Goal: Check status: Check status

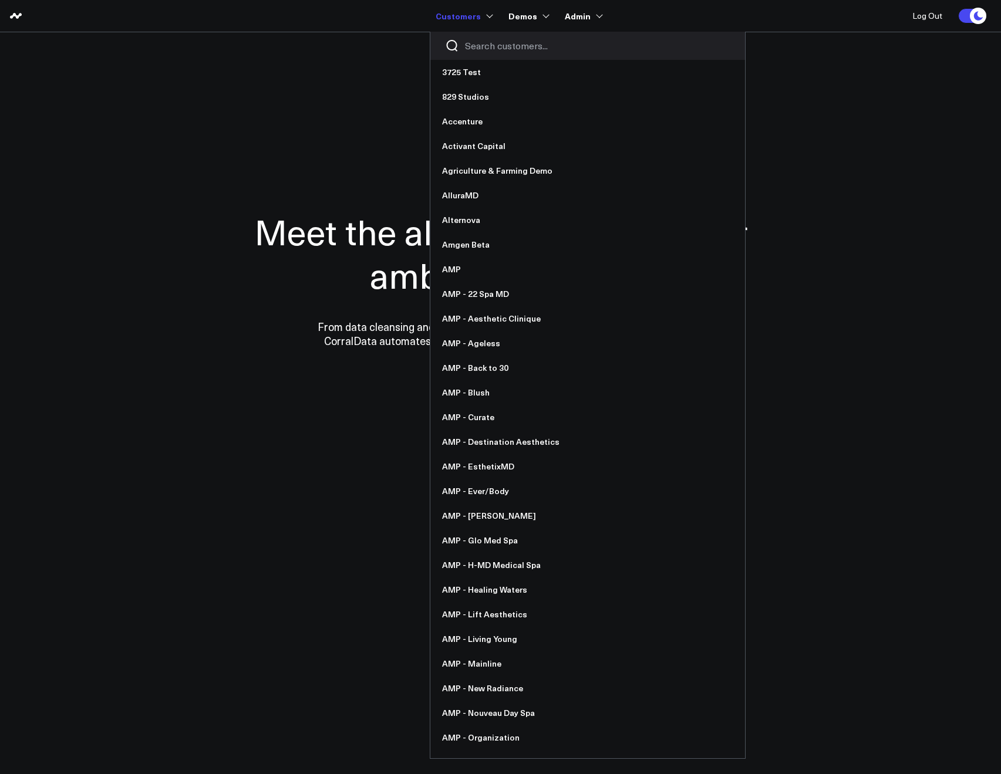
click at [477, 43] on input "Search customers input" at bounding box center [597, 45] width 265 height 13
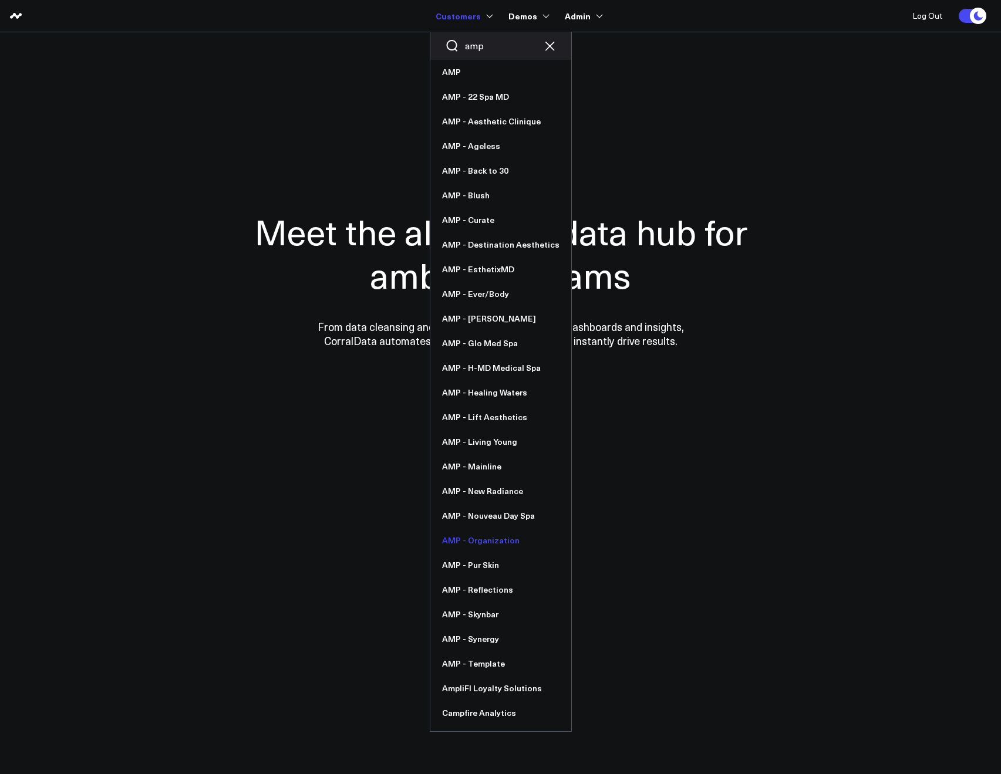
type input "amp"
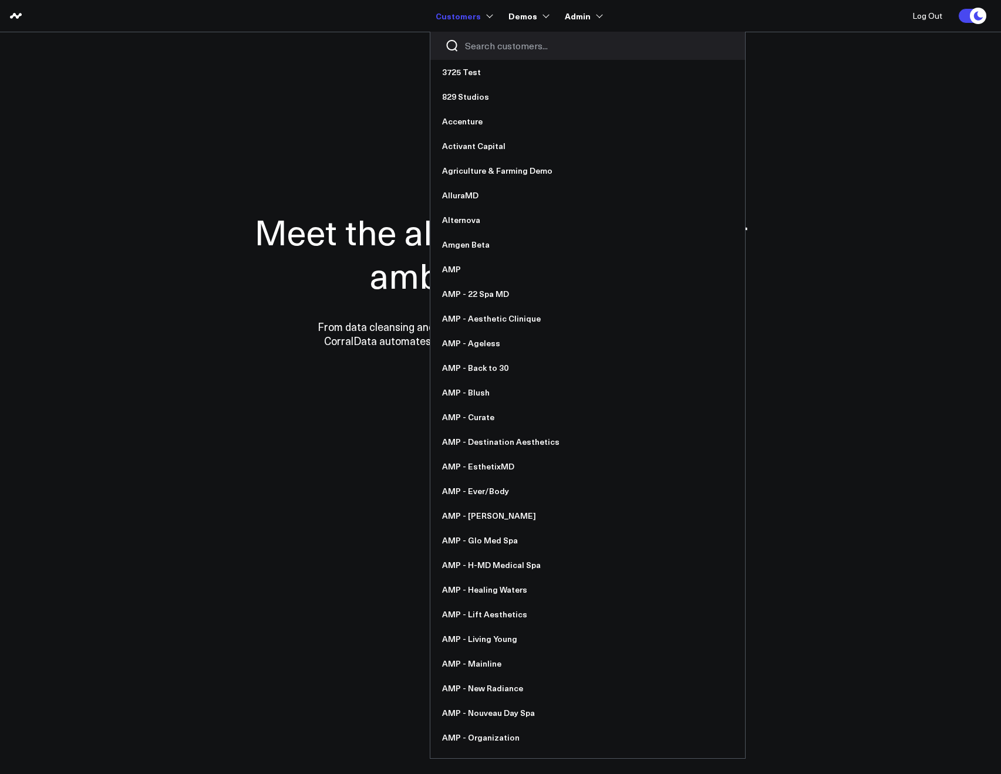
click at [468, 48] on input "Search customers input" at bounding box center [597, 45] width 265 height 13
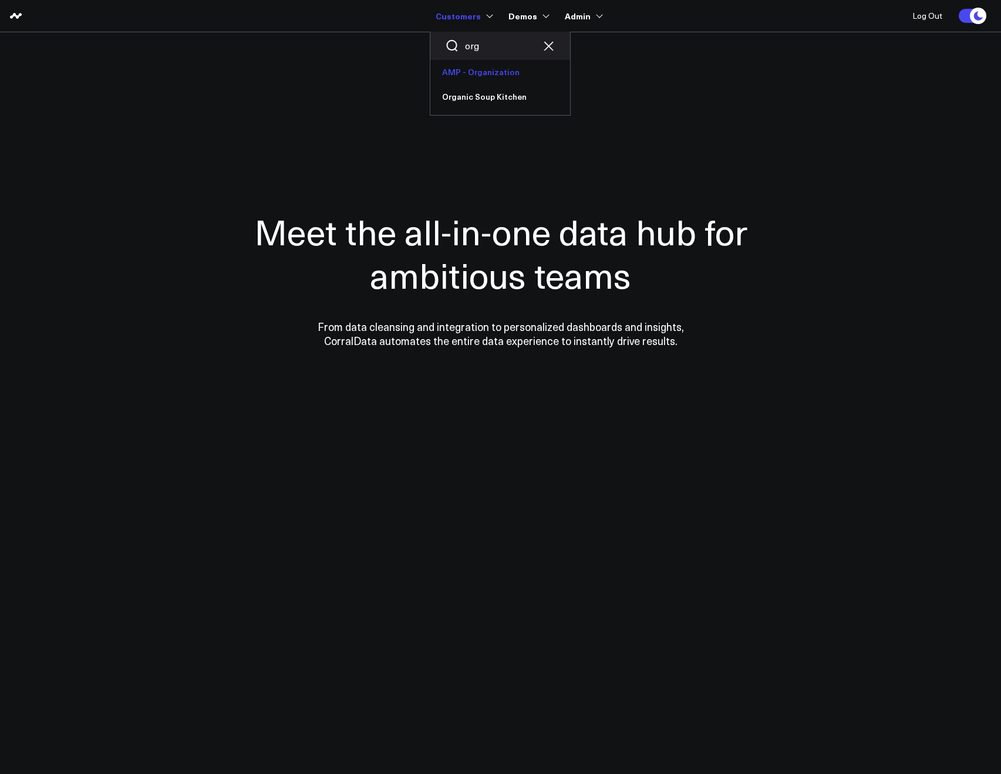
type input "org"
click at [473, 63] on link "AMP - Organization" at bounding box center [500, 72] width 140 height 25
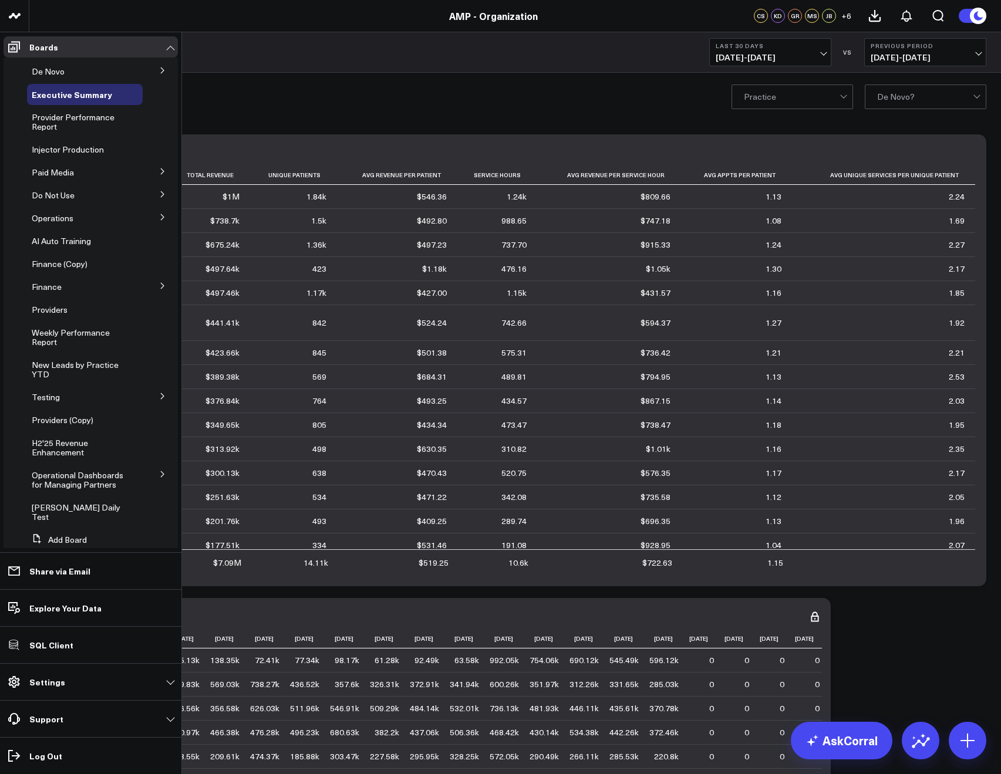
click at [151, 173] on button at bounding box center [162, 171] width 31 height 18
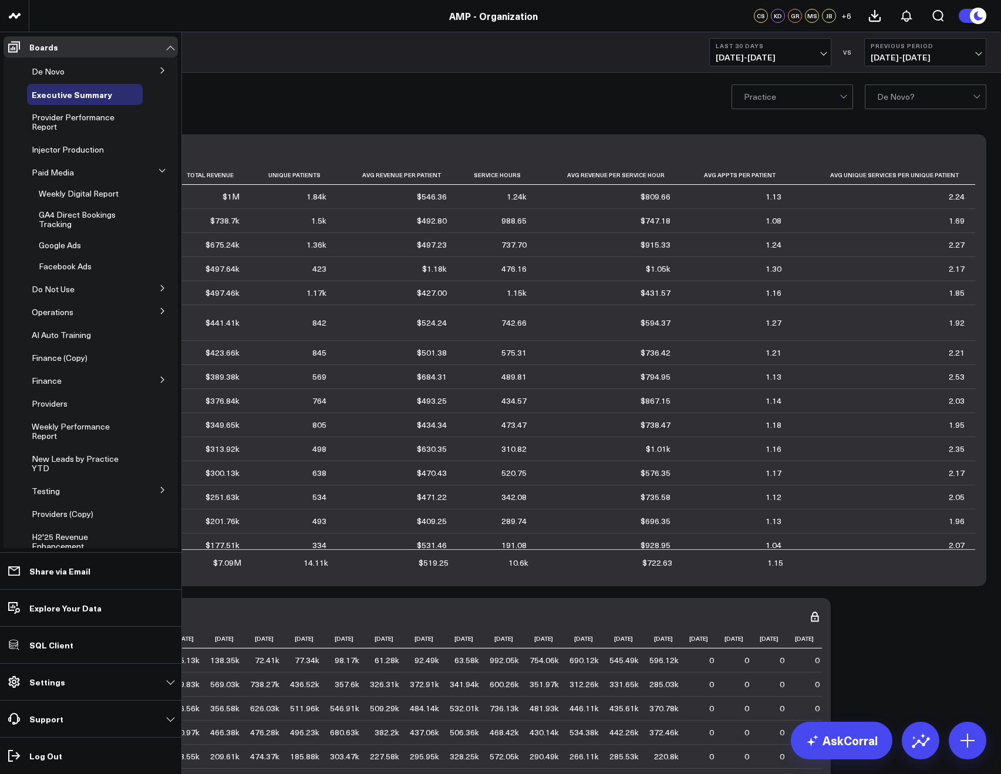
click at [161, 378] on icon at bounding box center [162, 380] width 3 height 6
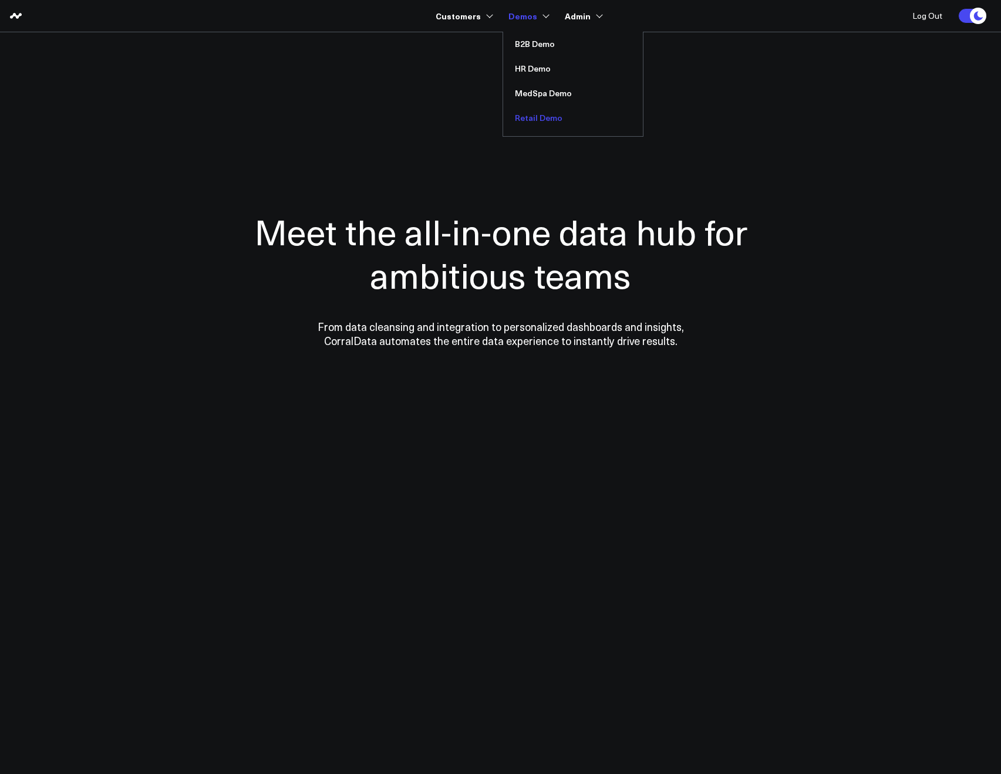
click at [525, 114] on link "Retail Demo" at bounding box center [573, 118] width 140 height 25
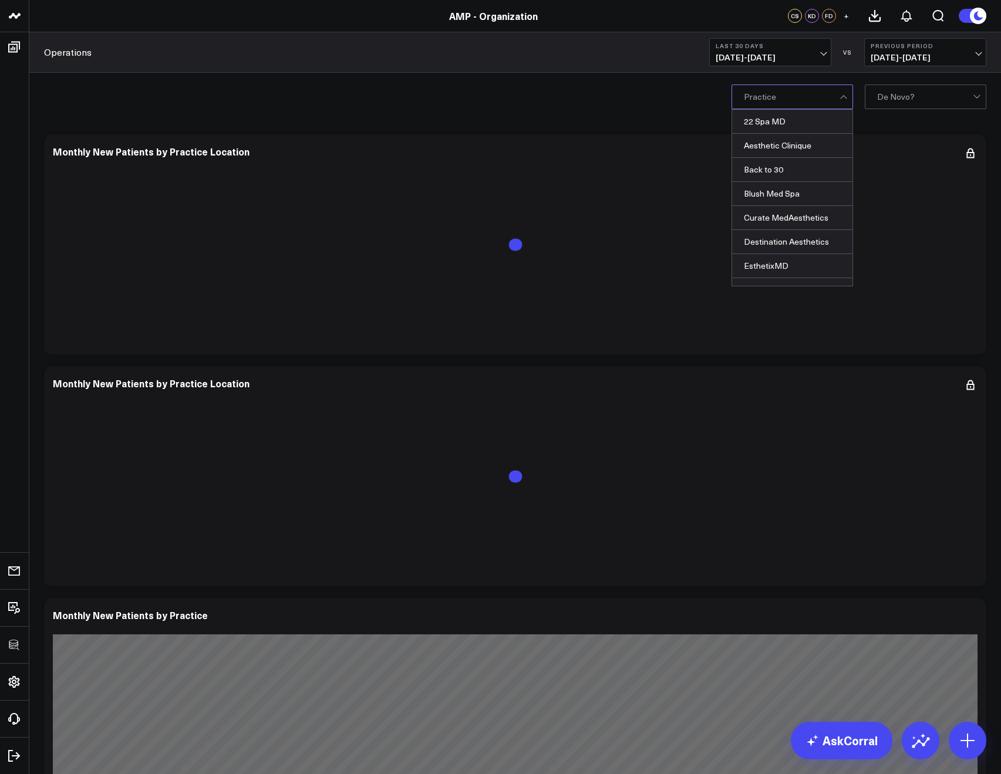
click at [724, 60] on span "[DATE] - [DATE]" at bounding box center [769, 57] width 109 height 9
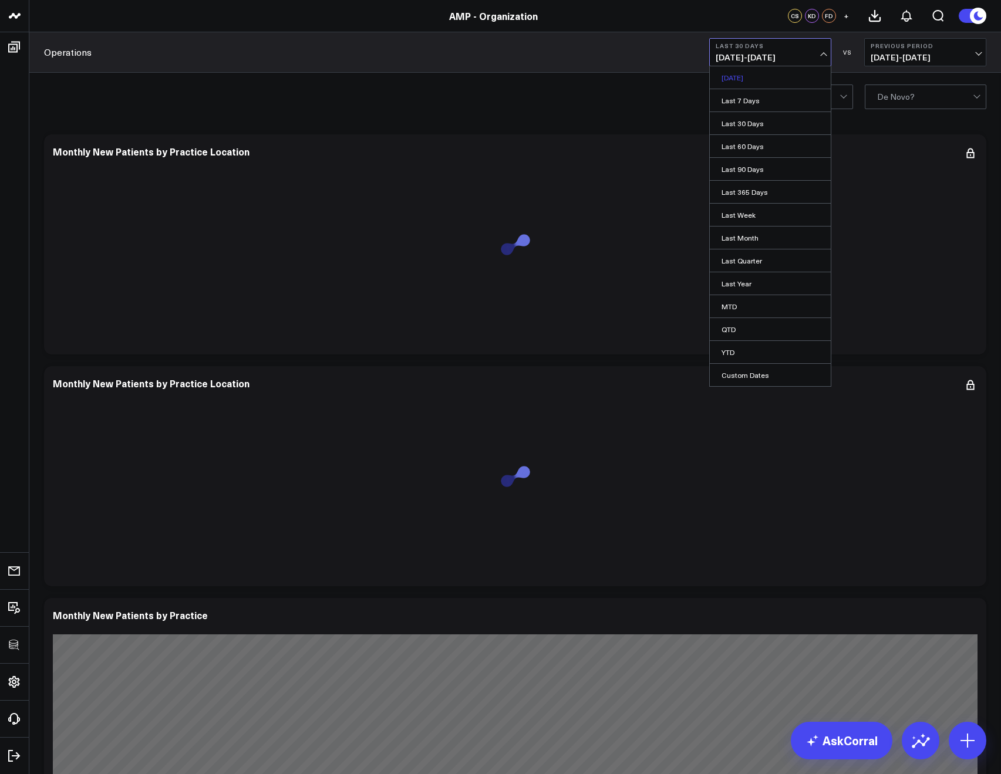
click at [730, 75] on link "[DATE]" at bounding box center [770, 77] width 121 height 22
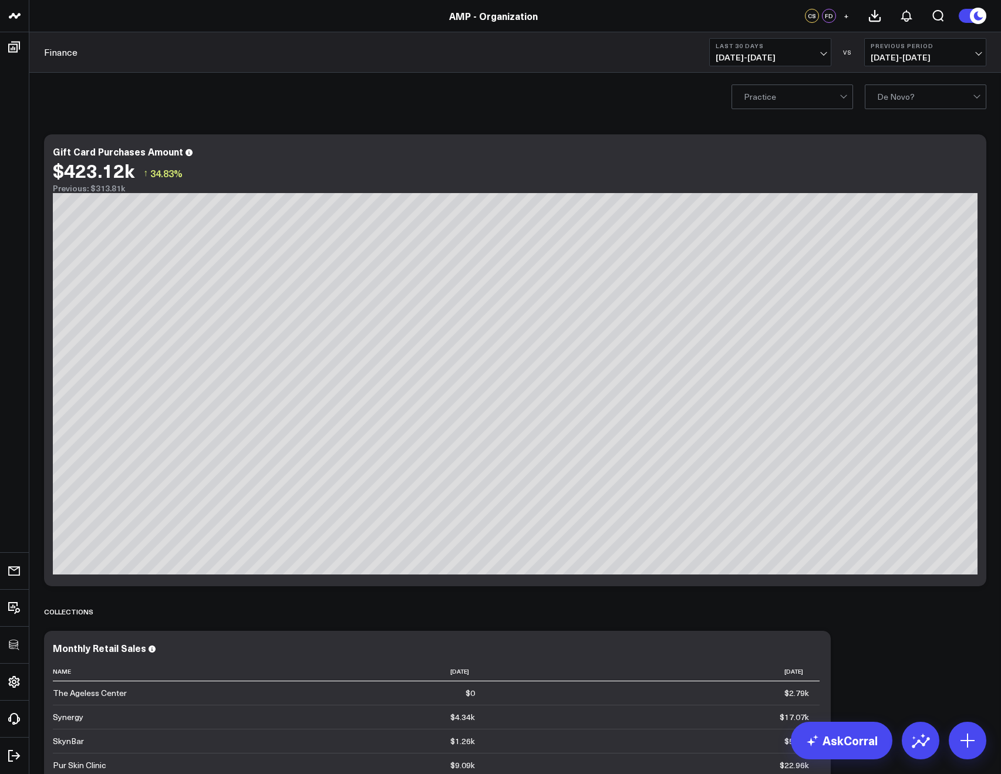
click at [731, 57] on span "[DATE] - [DATE]" at bounding box center [769, 57] width 109 height 9
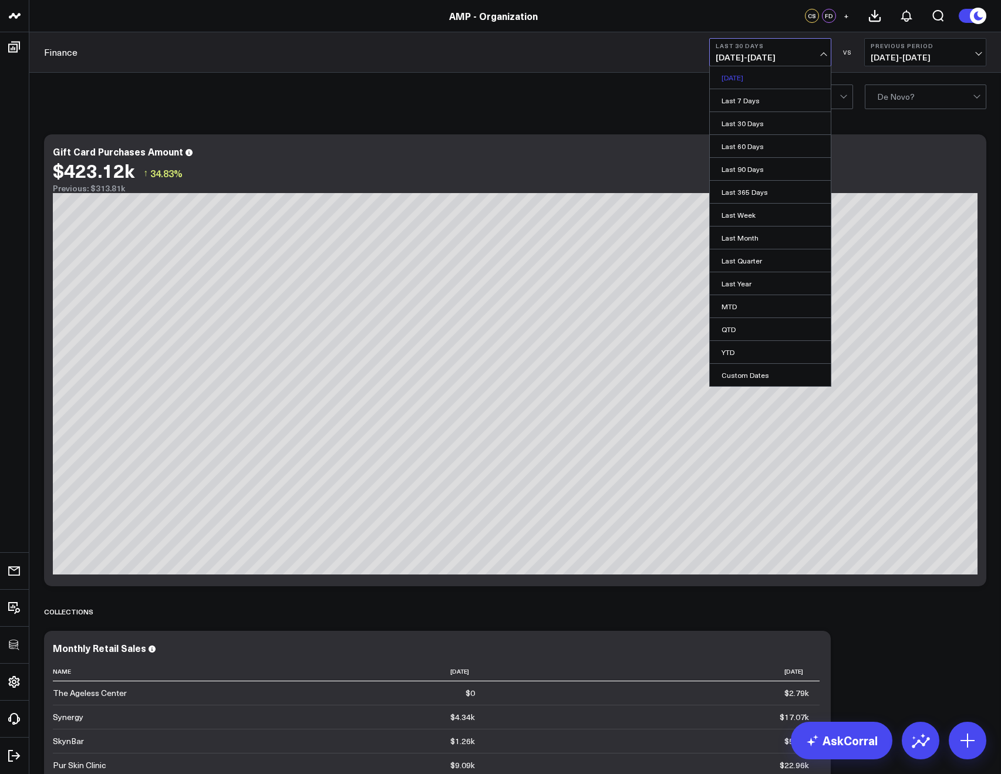
click at [745, 79] on link "[DATE]" at bounding box center [770, 77] width 121 height 22
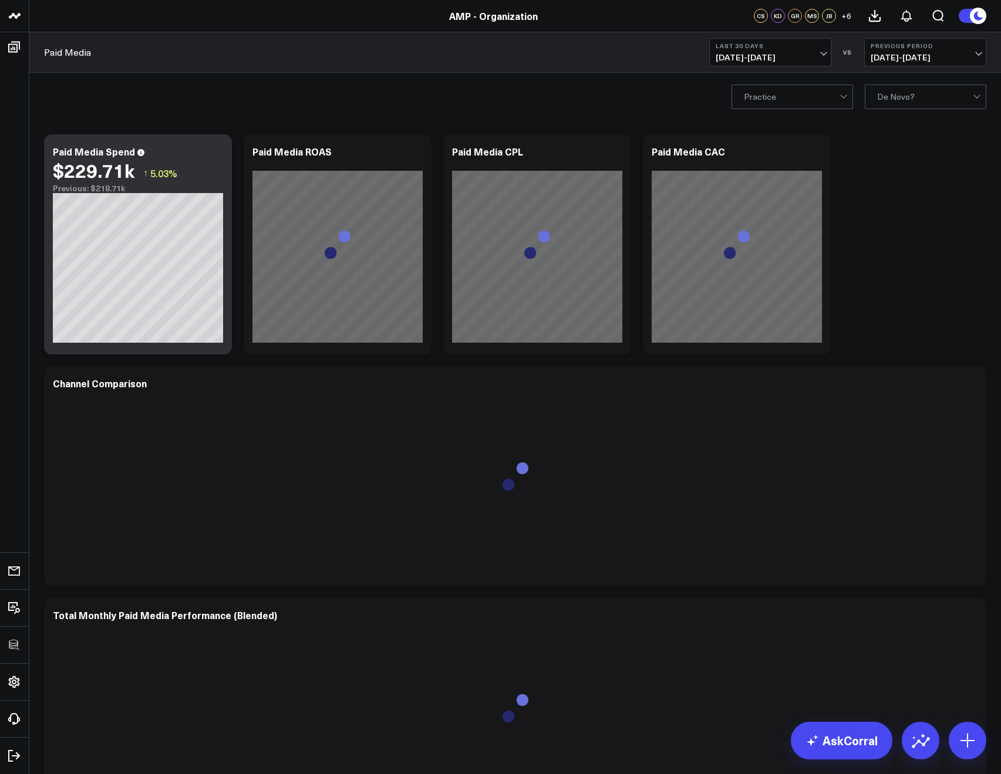
click at [731, 56] on span "[DATE] - [DATE]" at bounding box center [769, 57] width 109 height 9
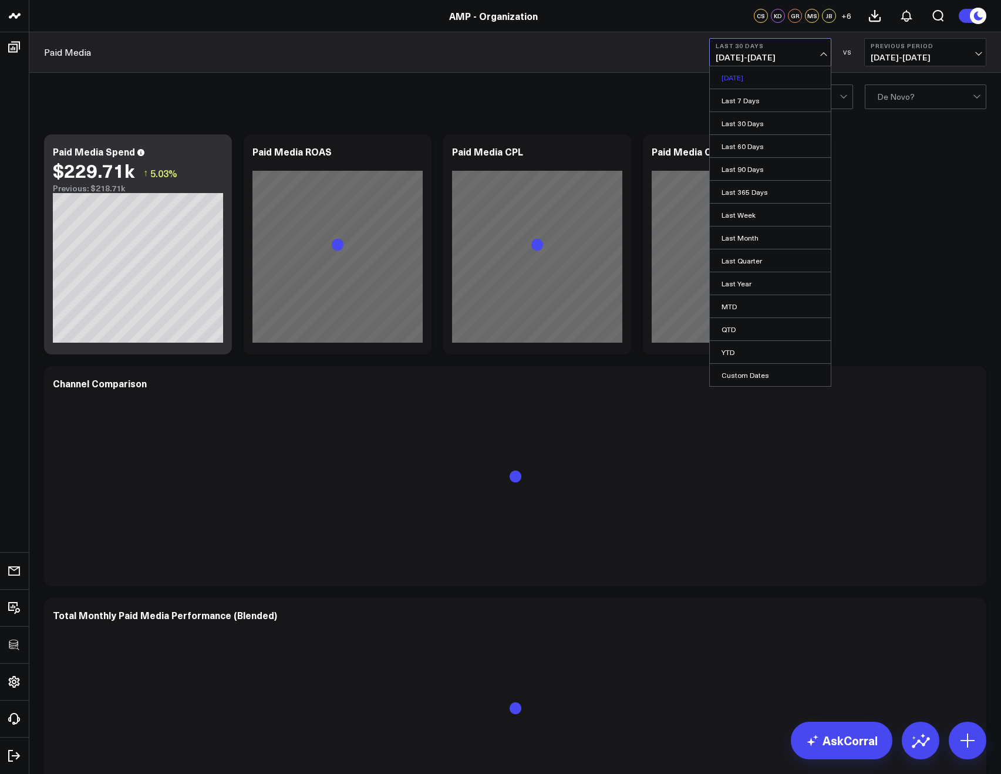
click at [738, 81] on link "[DATE]" at bounding box center [770, 77] width 121 height 22
